Goal: Information Seeking & Learning: Learn about a topic

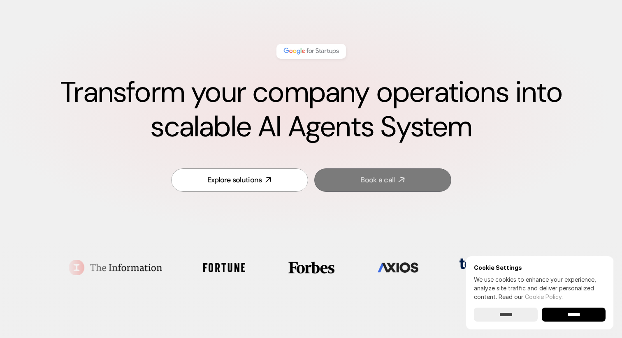
scroll to position [41, 0]
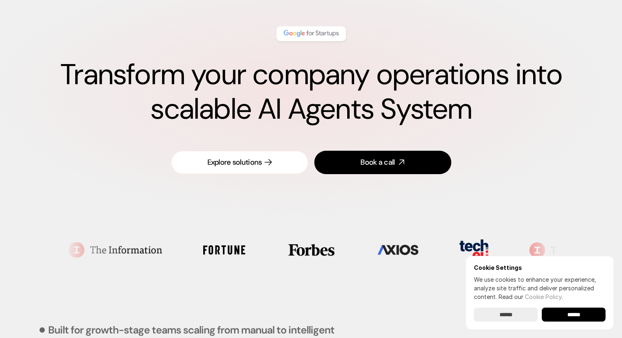
click at [261, 158] on div "Explore solutions" at bounding box center [234, 162] width 55 height 10
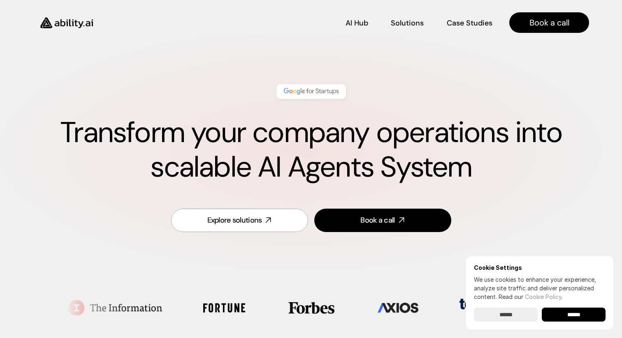
scroll to position [0, 0]
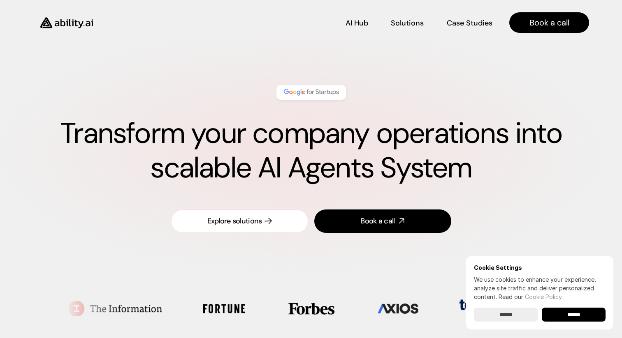
click at [252, 232] on link "Explore solutions" at bounding box center [239, 221] width 137 height 23
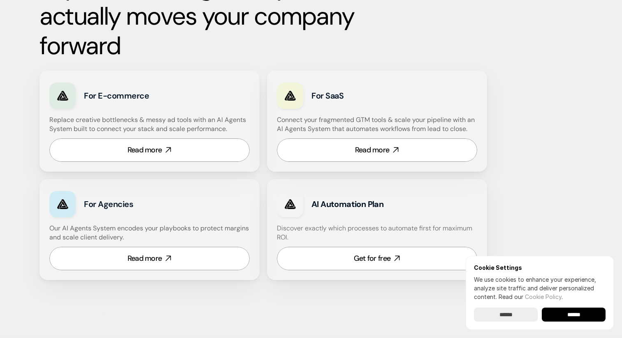
scroll to position [492, 0]
click at [589, 313] on input "******" at bounding box center [573, 315] width 64 height 14
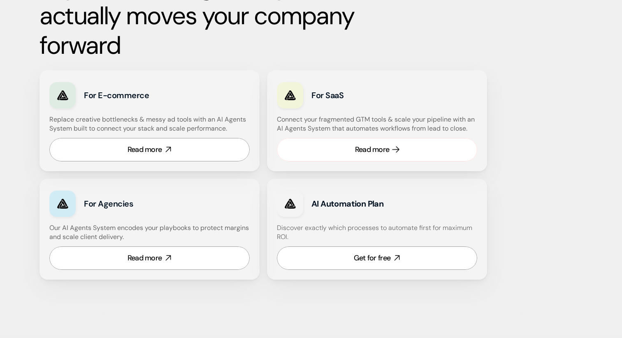
click at [407, 147] on link "Read more" at bounding box center [377, 149] width 200 height 23
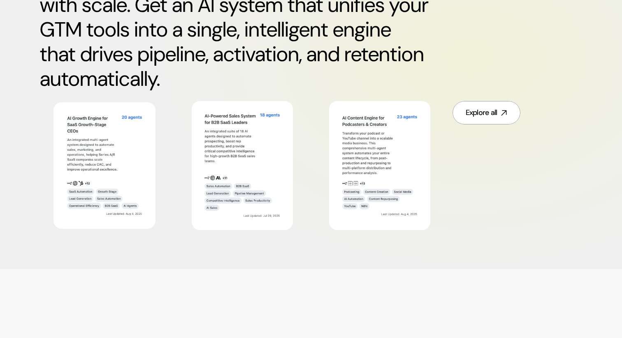
scroll to position [468, 0]
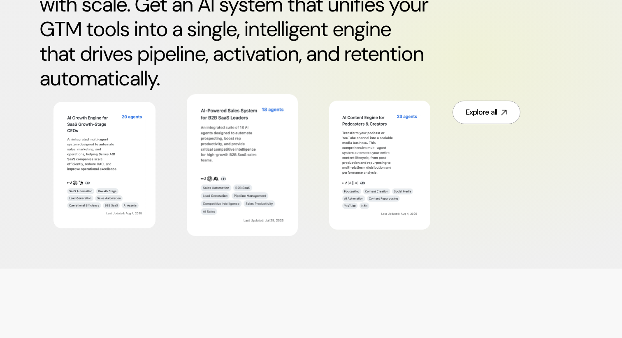
click at [249, 151] on img at bounding box center [242, 165] width 90 height 123
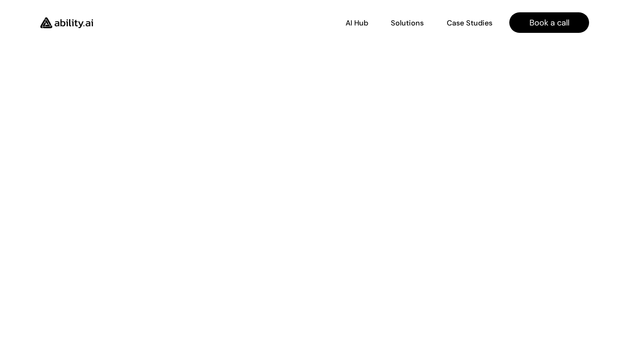
click at [50, 25] on img at bounding box center [66, 23] width 67 height 26
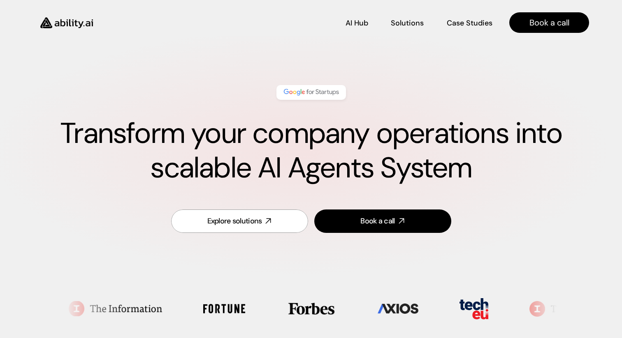
click at [78, 23] on img at bounding box center [66, 23] width 67 height 26
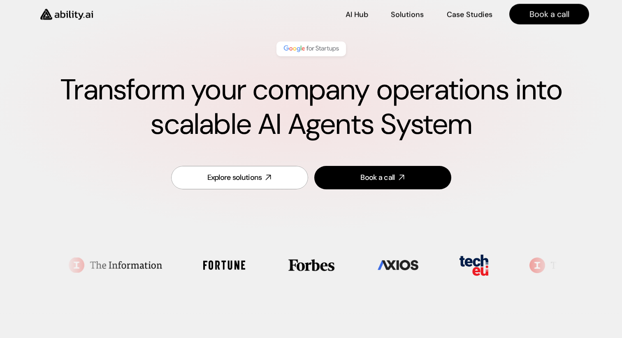
scroll to position [44, 0]
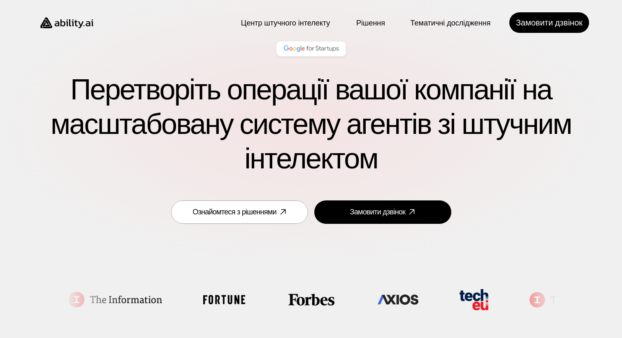
click at [292, 283] on ul at bounding box center [310, 300] width 484 height 42
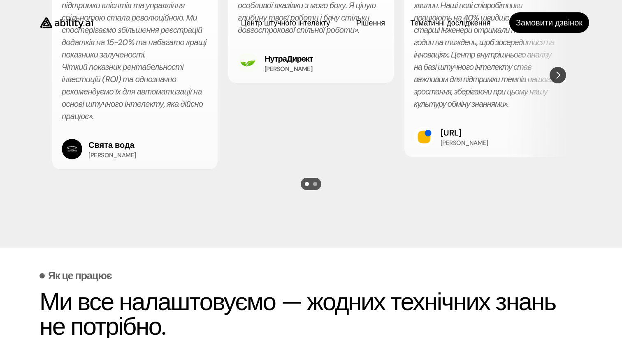
scroll to position [1723, 0]
click at [461, 138] on font "Відповідь.ai" at bounding box center [450, 132] width 21 height 11
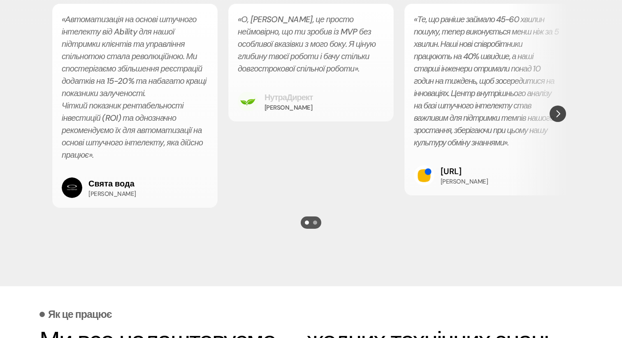
scroll to position [1685, 0]
click at [559, 121] on img "Далі" at bounding box center [557, 113] width 15 height 15
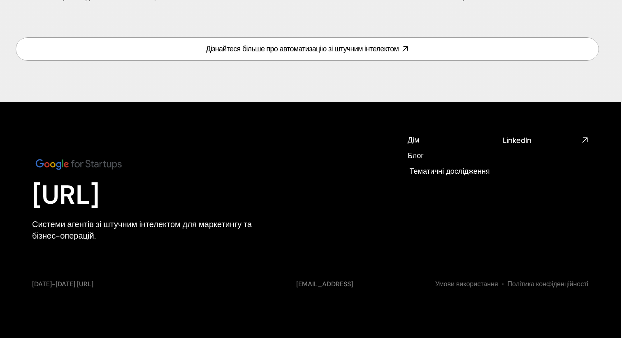
scroll to position [3928, 1]
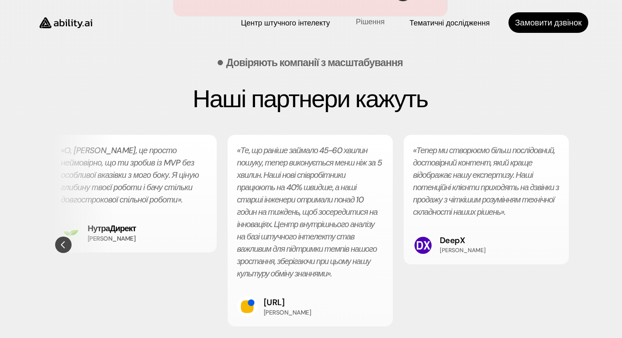
click at [372, 20] on font "Рішення" at bounding box center [370, 22] width 29 height 10
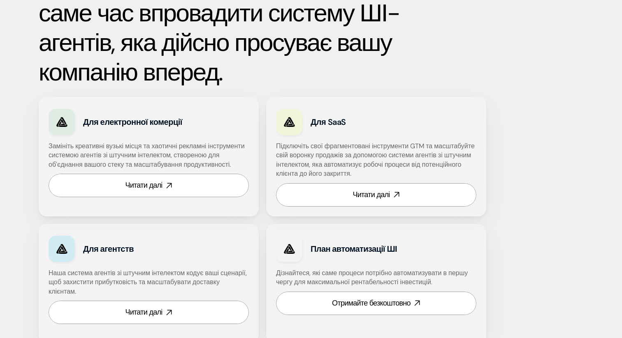
scroll to position [500, 1]
click at [183, 192] on link "Читати далі" at bounding box center [149, 184] width 200 height 23
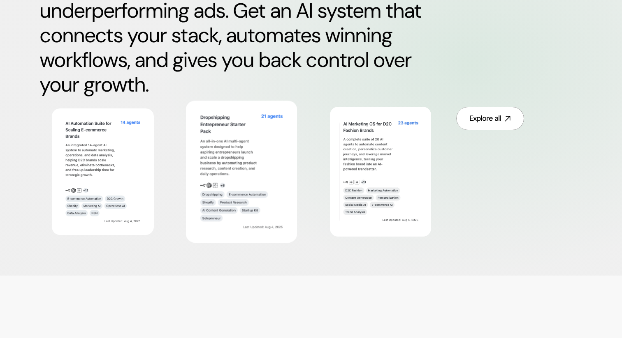
scroll to position [462, 0]
click at [236, 169] on img at bounding box center [241, 171] width 90 height 123
